Goal: Book appointment/travel/reservation

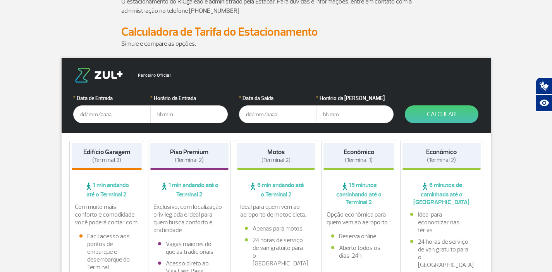
scroll to position [83, 0]
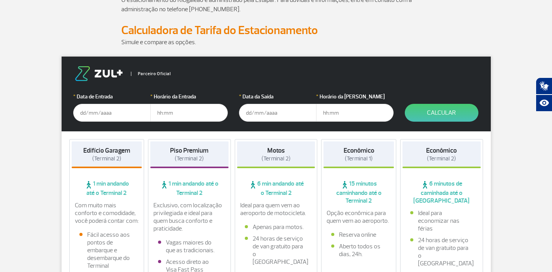
click at [112, 116] on input "text" at bounding box center [111, 113] width 77 height 18
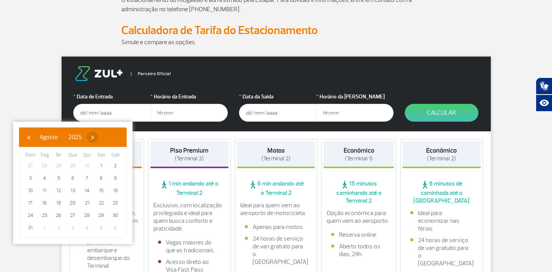
click at [98, 139] on span "›" at bounding box center [93, 137] width 12 height 12
click at [105, 139] on span "›" at bounding box center [100, 137] width 12 height 12
click at [114, 204] on span "25" at bounding box center [115, 203] width 12 height 12
type input "[DATE]"
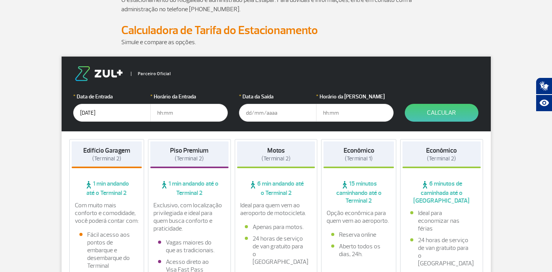
click at [170, 115] on input "text" at bounding box center [188, 113] width 77 height 18
type input "18:00"
click at [274, 114] on input "text" at bounding box center [277, 113] width 77 height 18
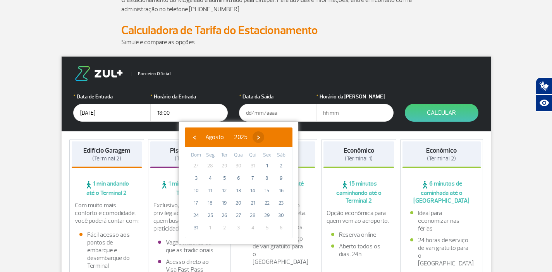
click at [264, 139] on span "›" at bounding box center [259, 137] width 12 height 12
click at [271, 139] on span "›" at bounding box center [265, 137] width 12 height 12
click at [268, 214] on span "31" at bounding box center [267, 215] width 12 height 12
type input "[DATE]"
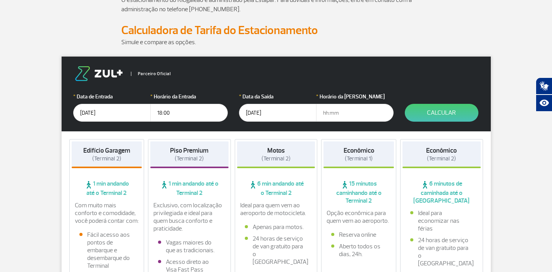
click at [333, 117] on input "text" at bounding box center [354, 113] width 77 height 18
type input "23:59"
click at [438, 114] on button "Calcular" at bounding box center [442, 113] width 74 height 18
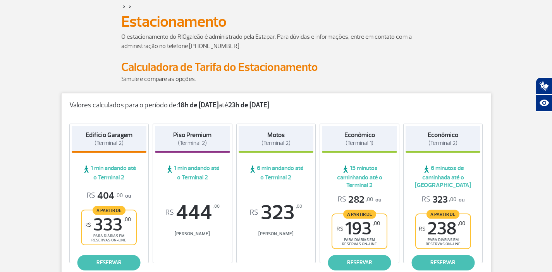
scroll to position [57, 0]
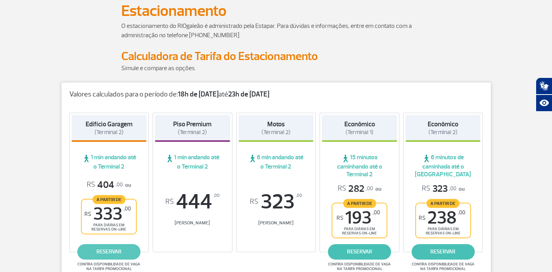
click at [106, 251] on link "reservar" at bounding box center [108, 251] width 63 height 15
